Goal: Task Accomplishment & Management: Complete application form

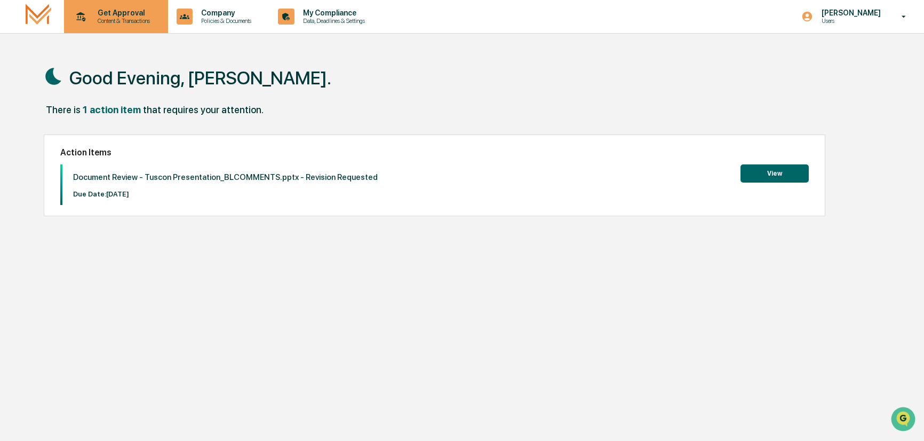
click at [124, 10] on p "Get Approval" at bounding box center [122, 13] width 66 height 9
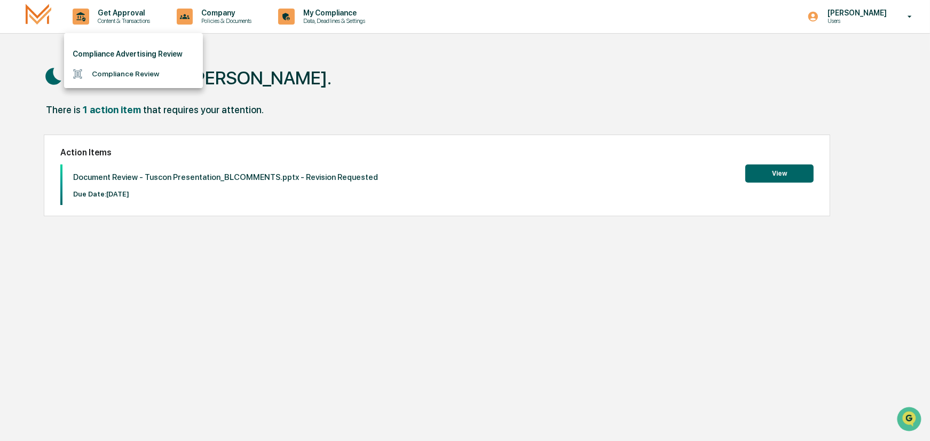
click at [118, 72] on li "Compliance Review" at bounding box center [133, 74] width 139 height 20
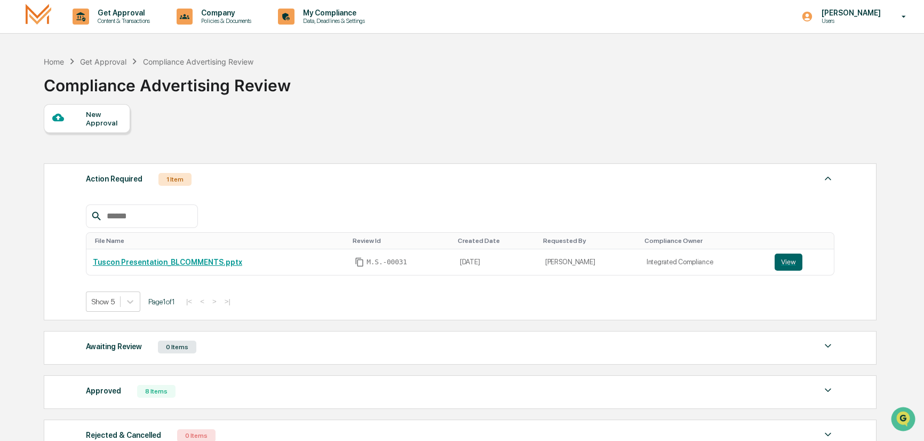
click at [118, 118] on div "New Approval" at bounding box center [104, 118] width 36 height 17
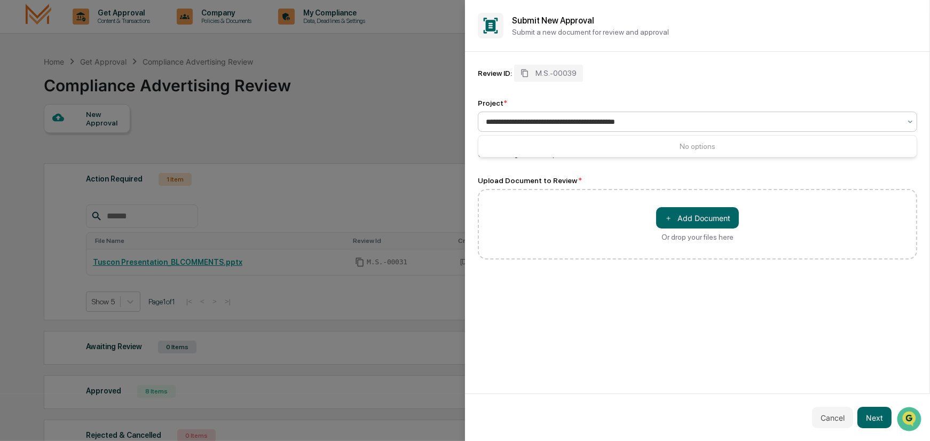
type input "**********"
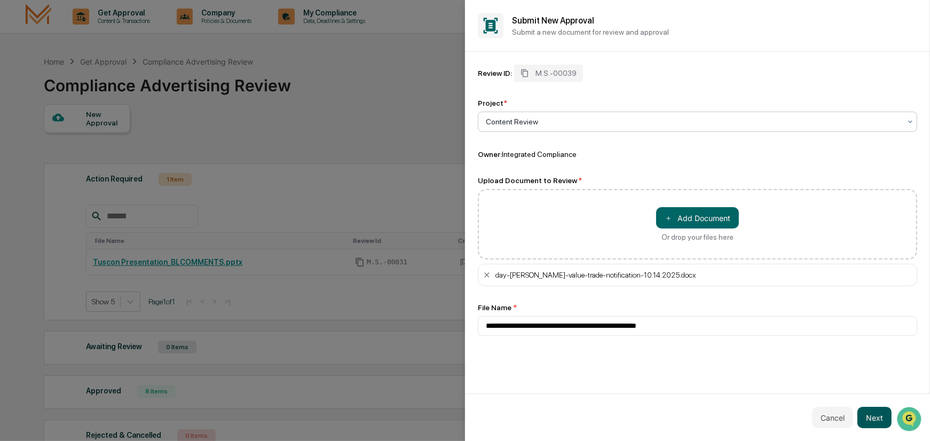
click at [876, 414] on button "Next" at bounding box center [874, 417] width 34 height 21
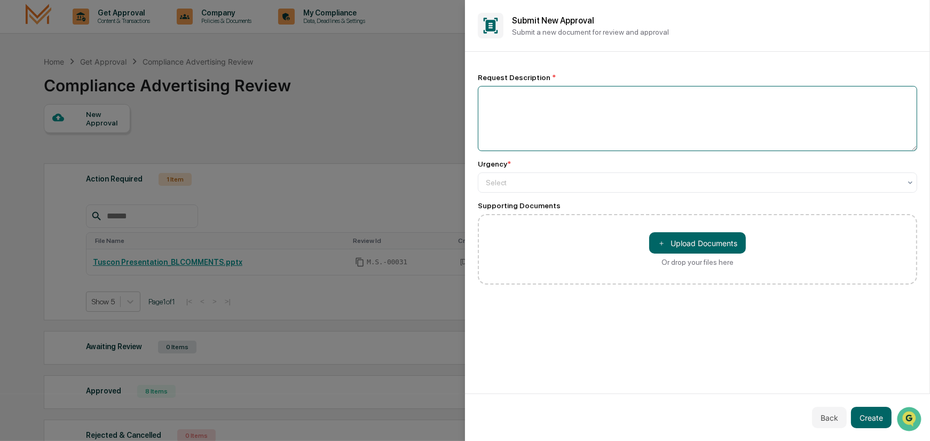
click at [583, 108] on textarea at bounding box center [697, 118] width 439 height 65
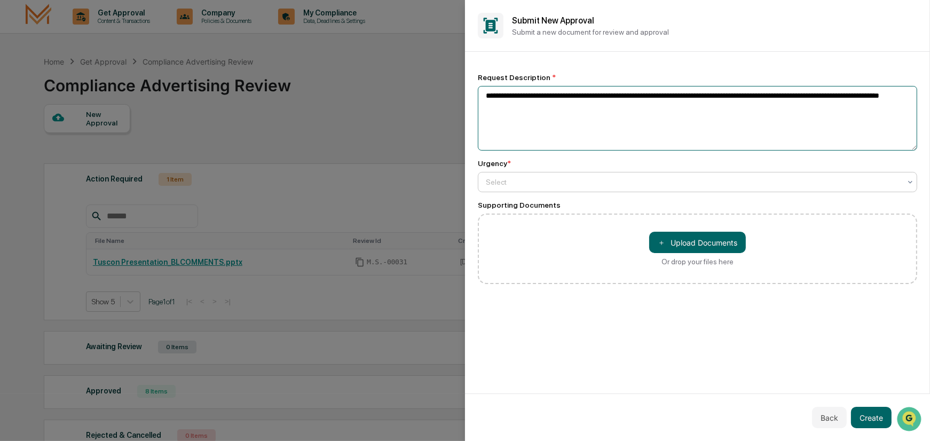
type textarea "**********"
click at [701, 186] on div at bounding box center [693, 182] width 415 height 11
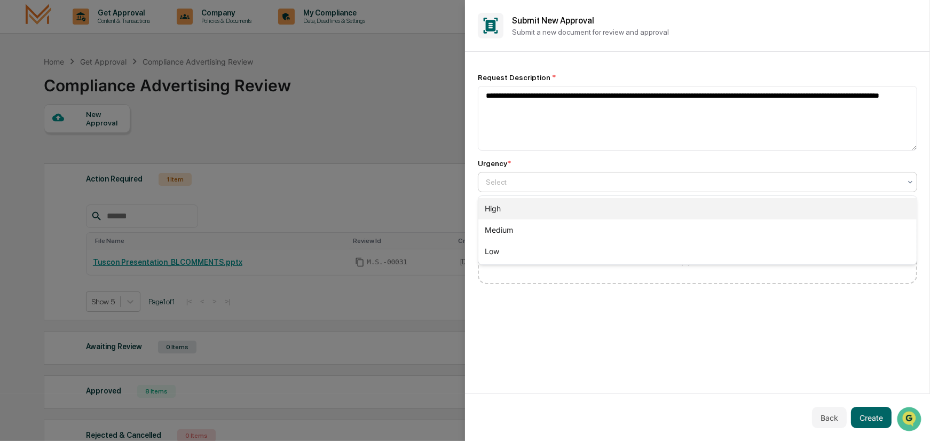
click at [594, 211] on div "High" at bounding box center [697, 208] width 438 height 21
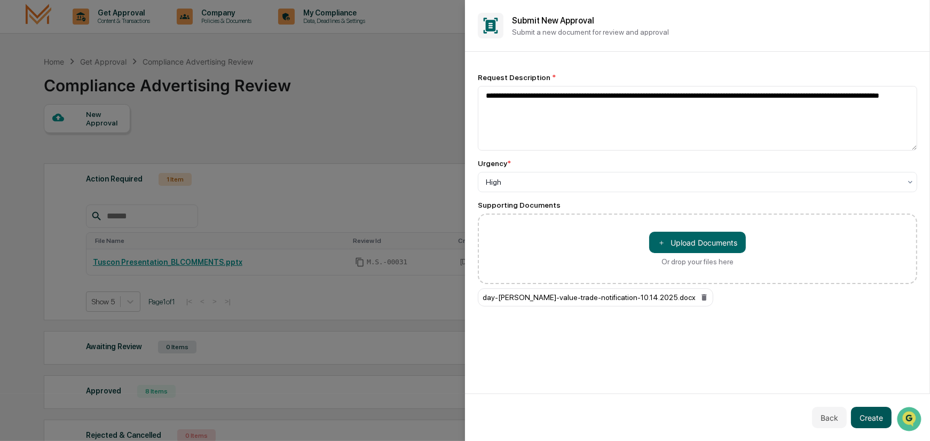
click at [867, 417] on button "Create" at bounding box center [871, 417] width 41 height 21
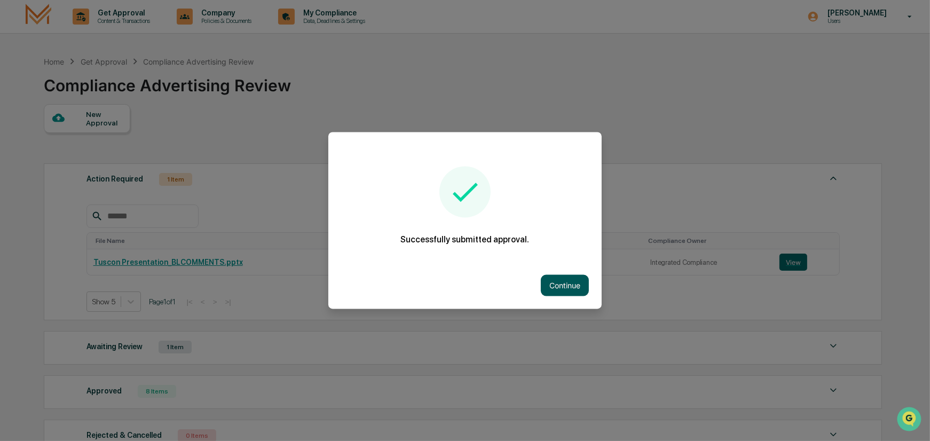
click at [561, 279] on button "Continue" at bounding box center [565, 285] width 48 height 21
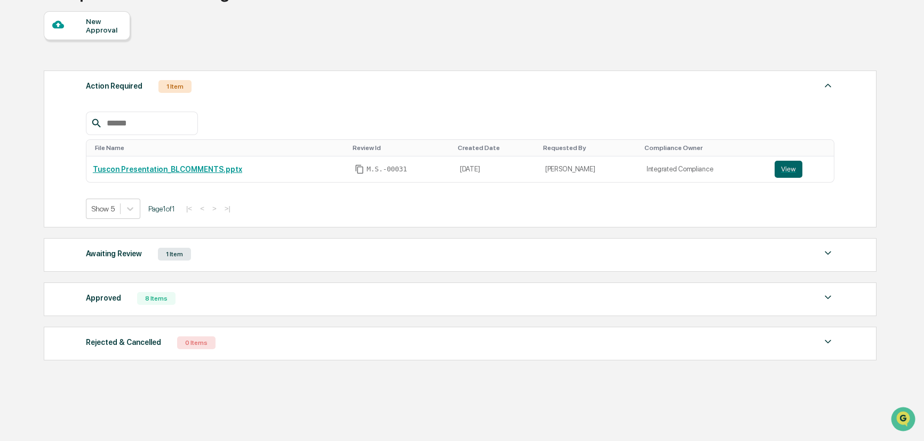
scroll to position [100, 0]
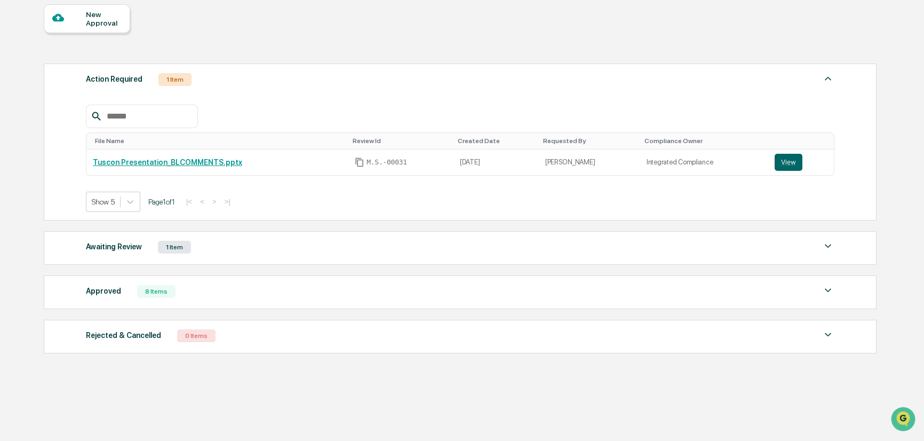
click at [170, 245] on div "1 Item" at bounding box center [174, 247] width 33 height 13
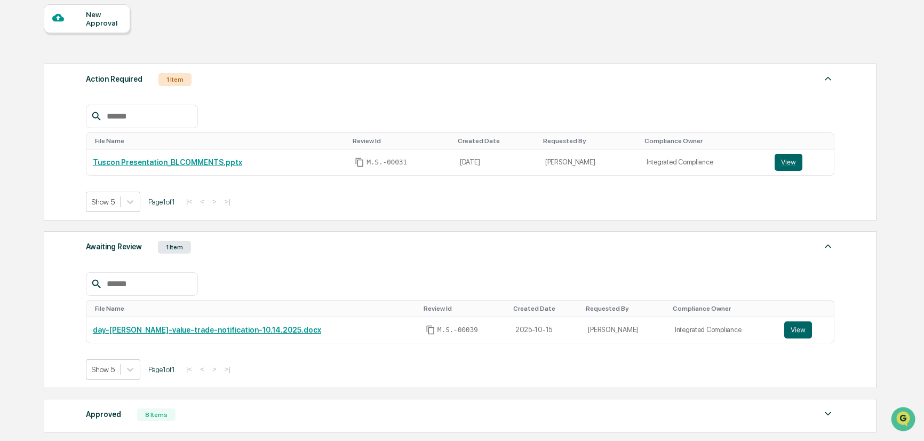
click at [170, 245] on div "1 Item" at bounding box center [174, 247] width 33 height 13
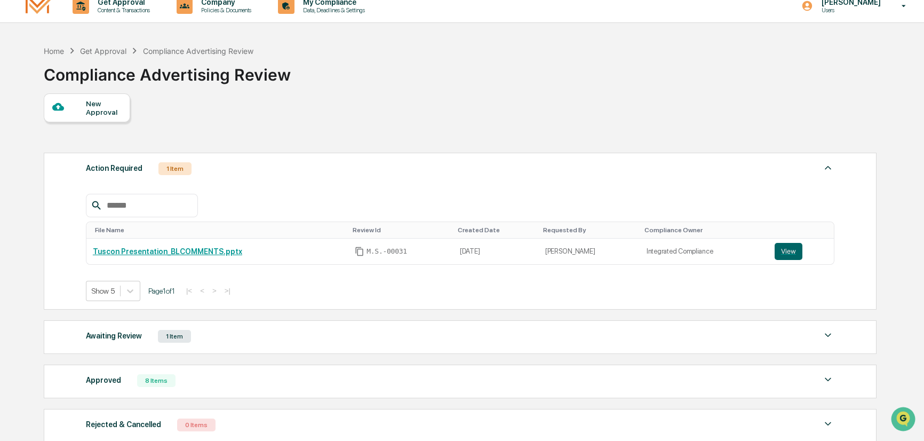
scroll to position [0, 0]
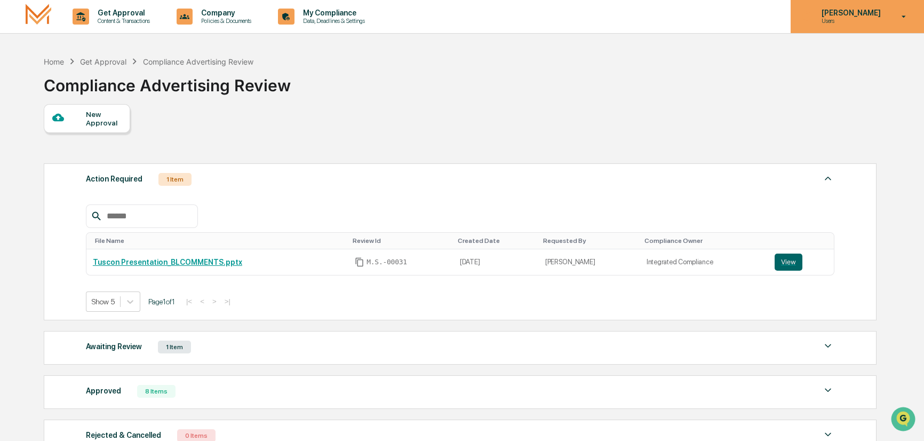
click at [893, 19] on div "[PERSON_NAME] Users" at bounding box center [857, 16] width 133 height 33
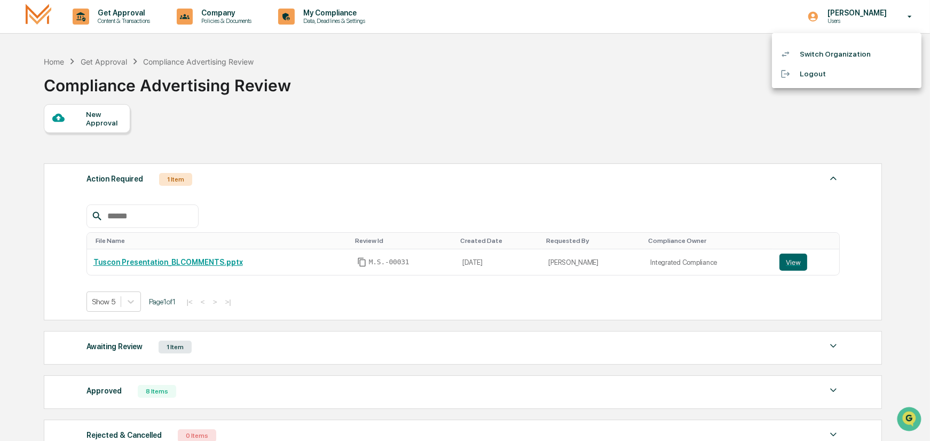
click at [812, 77] on li "Logout" at bounding box center [846, 74] width 149 height 20
